Goal: Communication & Community: Answer question/provide support

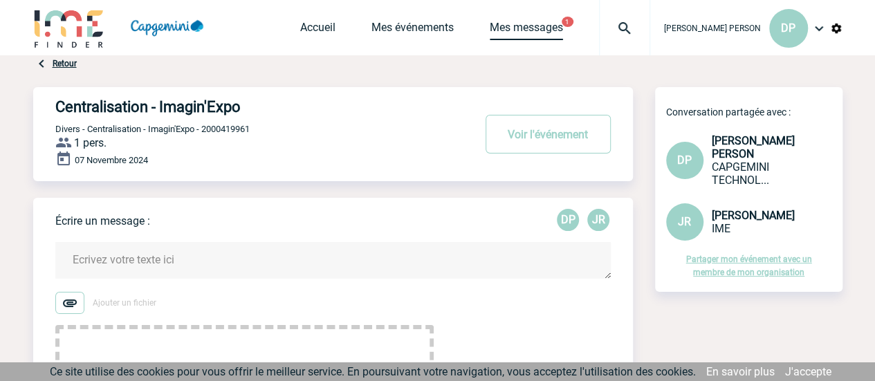
click at [561, 30] on link "Mes messages" at bounding box center [526, 30] width 73 height 19
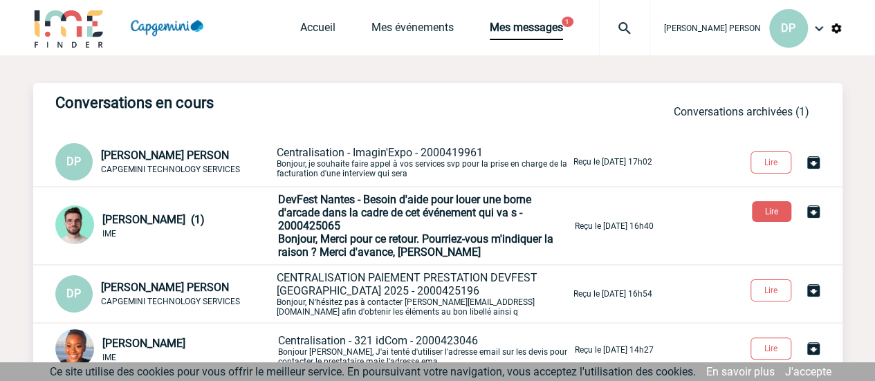
click at [418, 222] on p "DevFest Nantes - Besoin d'aide pour louer une borne d'arcade dans la cadre de c…" at bounding box center [425, 226] width 294 height 66
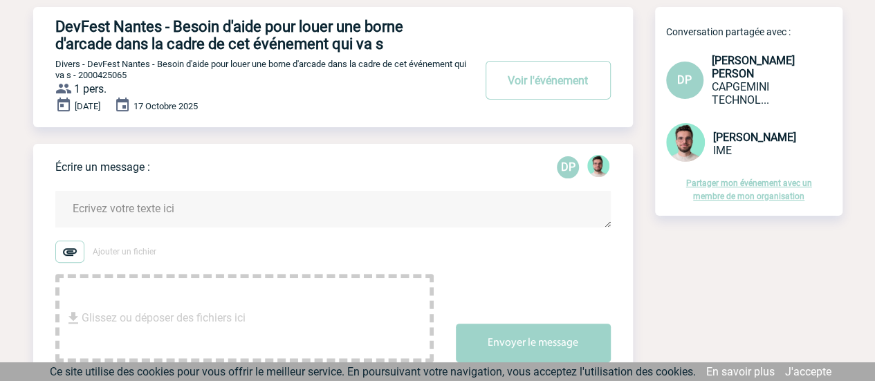
scroll to position [73, 0]
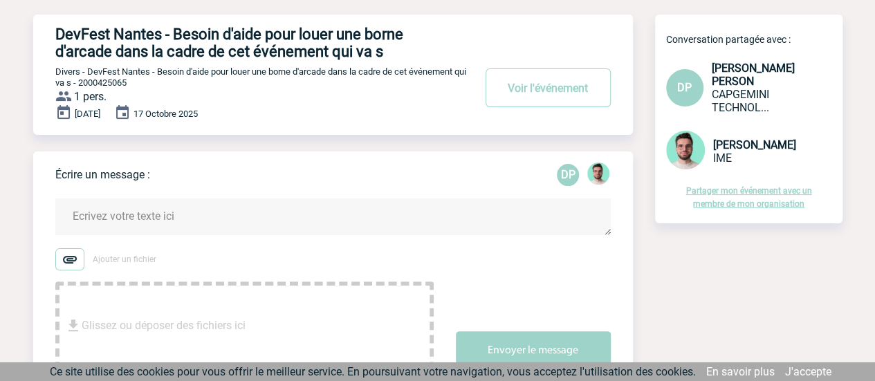
click at [296, 210] on textarea at bounding box center [332, 217] width 555 height 37
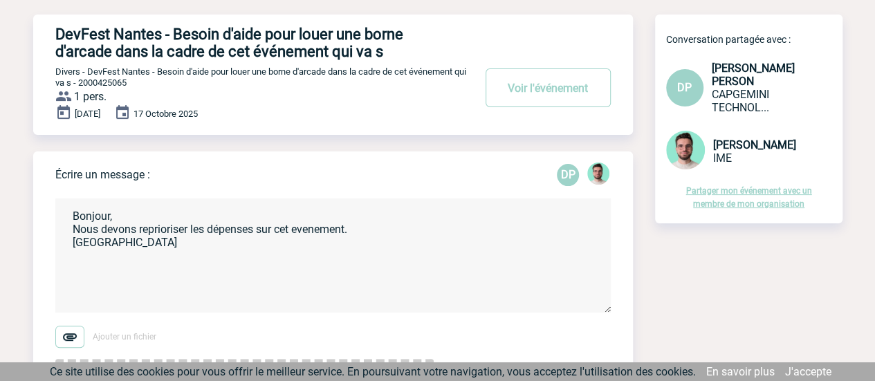
scroll to position [163, 0]
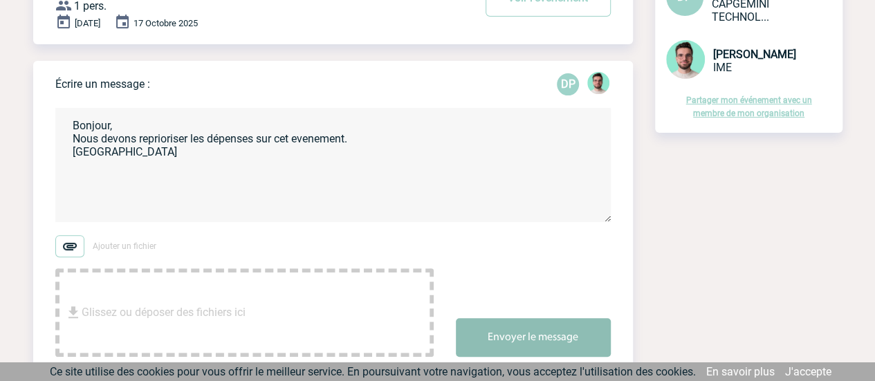
type textarea "Bonjour, Nous devons reprioriser les dépenses sur cet evenement. [GEOGRAPHIC_DA…"
click at [566, 333] on button "Envoyer le message" at bounding box center [533, 337] width 155 height 39
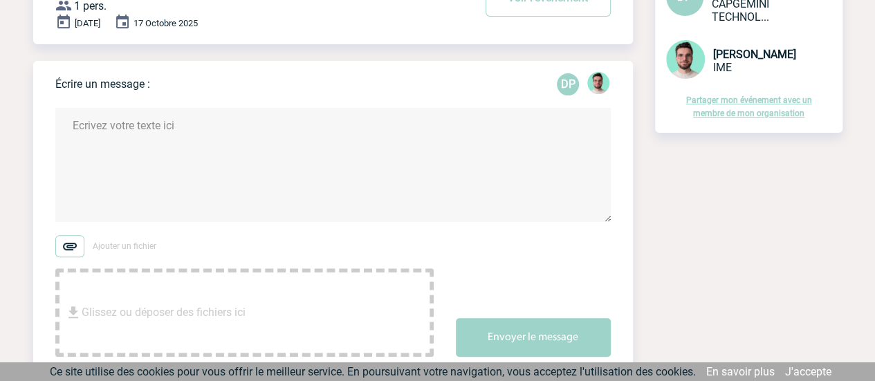
scroll to position [0, 0]
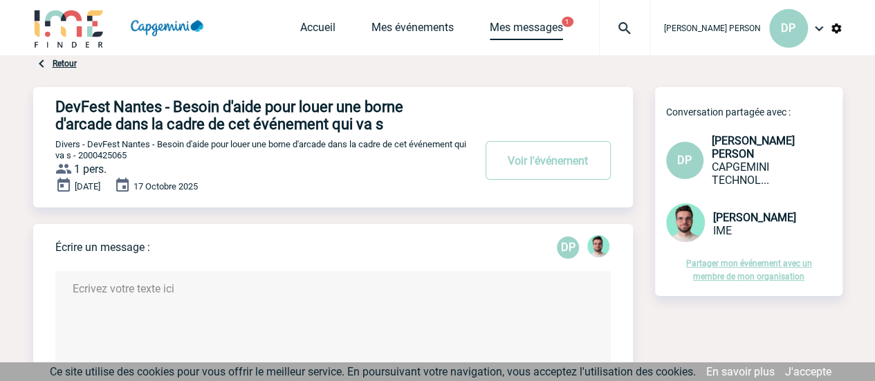
click at [563, 23] on link "Mes messages" at bounding box center [526, 30] width 73 height 19
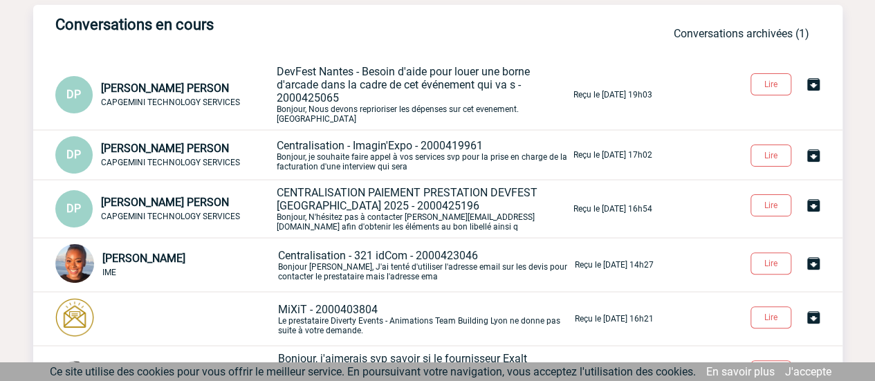
scroll to position [77, 0]
